Goal: Book appointment/travel/reservation

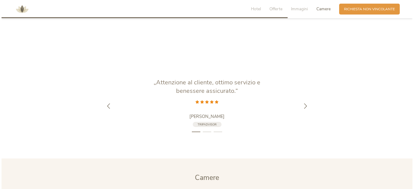
scroll to position [1212, 0]
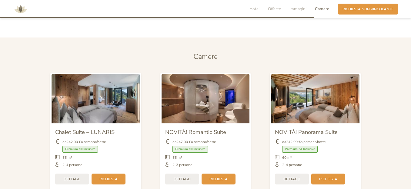
click at [72, 177] on span "Dettagli" at bounding box center [72, 179] width 17 height 5
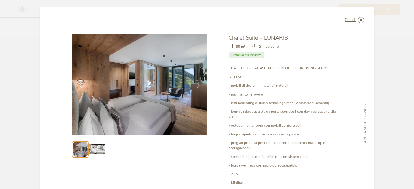
click at [196, 85] on icon at bounding box center [197, 85] width 5 height 5
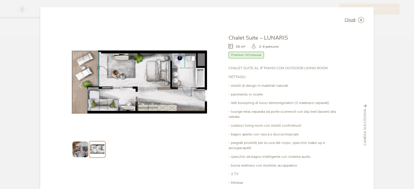
click at [196, 85] on icon at bounding box center [197, 85] width 5 height 5
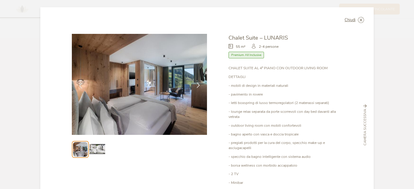
click at [196, 85] on icon at bounding box center [197, 85] width 5 height 5
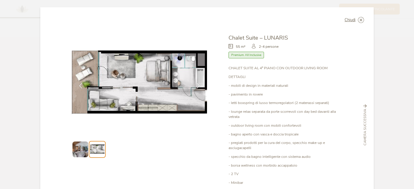
click at [229, 46] on icon at bounding box center [231, 46] width 7 height 5
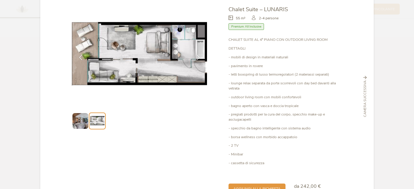
scroll to position [0, 0]
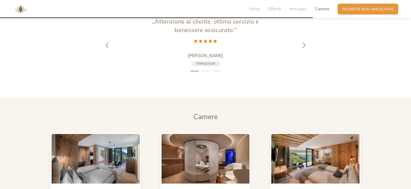
scroll to position [1212, 0]
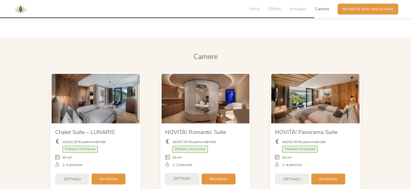
click at [181, 176] on span "Dettagli" at bounding box center [182, 178] width 17 height 5
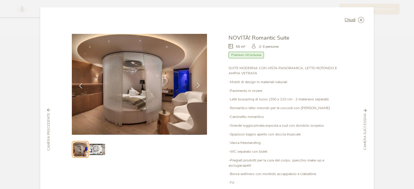
click at [197, 87] on icon at bounding box center [197, 85] width 5 height 5
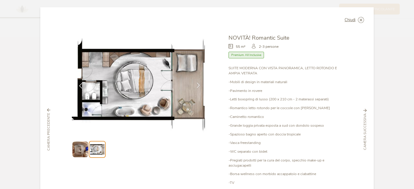
click at [197, 87] on icon at bounding box center [197, 85] width 5 height 5
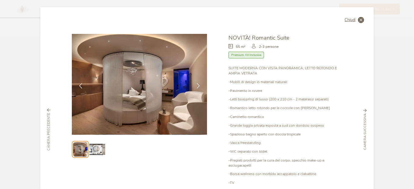
click at [359, 21] on icon at bounding box center [361, 20] width 6 height 6
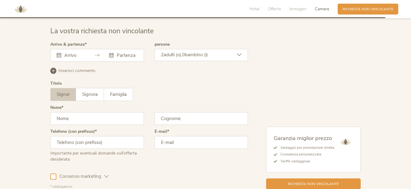
scroll to position [1584, 0]
